Goal: Navigation & Orientation: Find specific page/section

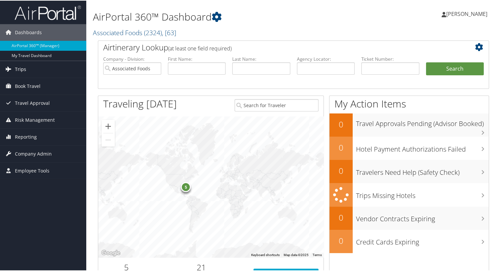
click at [19, 68] on span "Trips" at bounding box center [20, 68] width 11 height 17
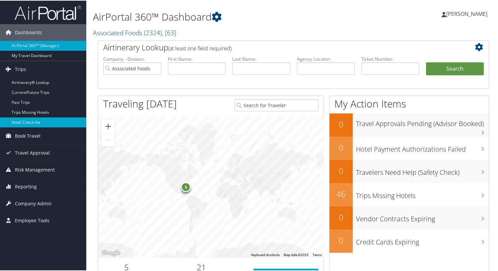
click at [24, 120] on link "Hotel Check-ins" at bounding box center [43, 122] width 86 height 10
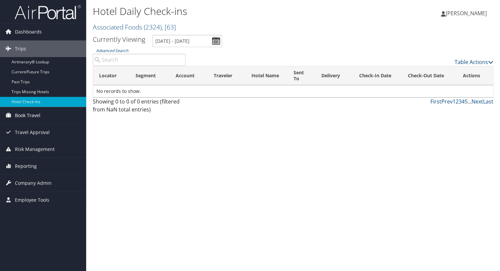
click at [22, 115] on span "Book Travel" at bounding box center [28, 115] width 26 height 17
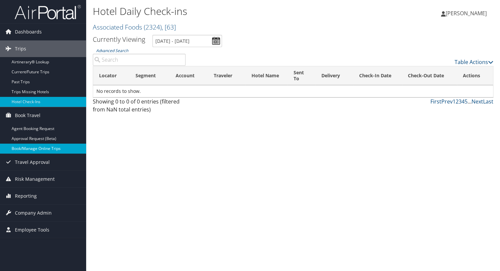
click at [25, 145] on link "Book/Manage Online Trips" at bounding box center [43, 149] width 86 height 10
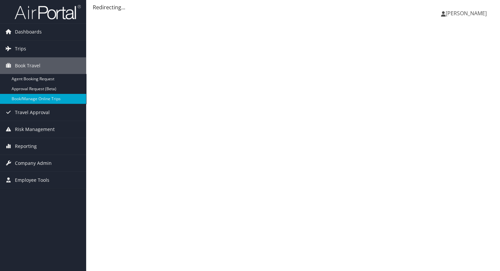
click at [455, 11] on span "[PERSON_NAME]" at bounding box center [466, 13] width 41 height 7
